Goal: Task Accomplishment & Management: Use online tool/utility

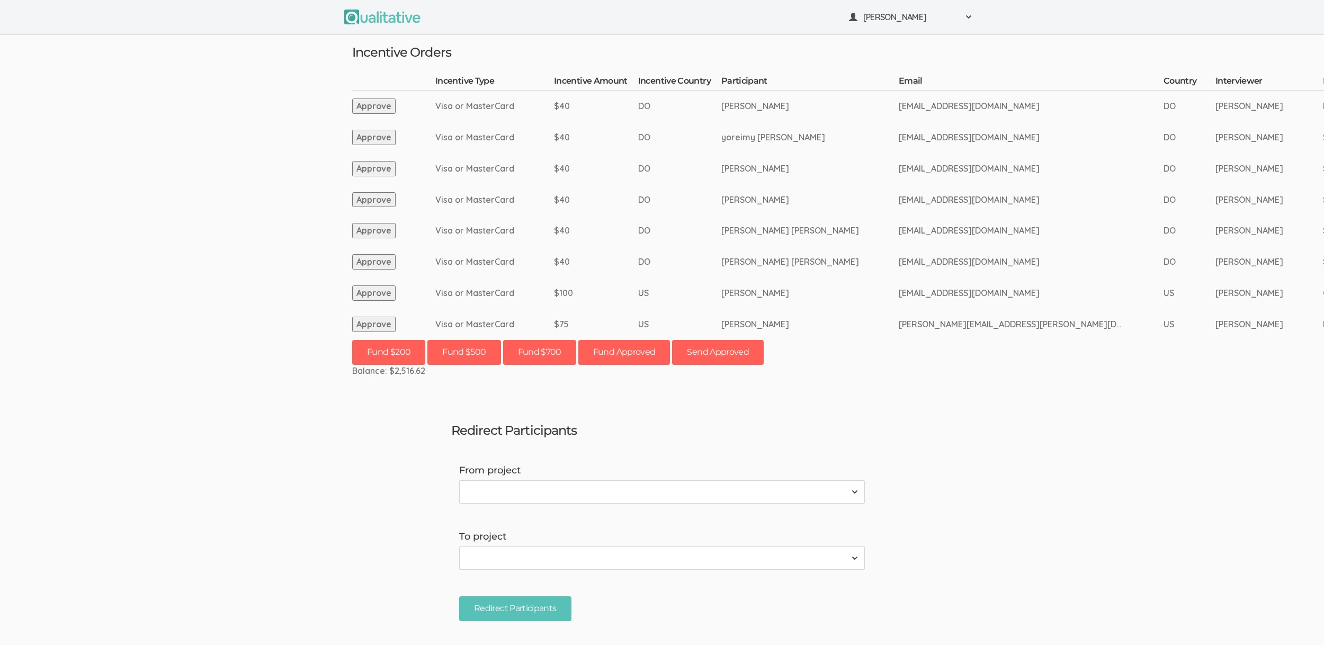
click at [238, 262] on ui-view "Neal Samarakkody Project Workspace Profile Organization Settings" at bounding box center [662, 322] width 1324 height 645
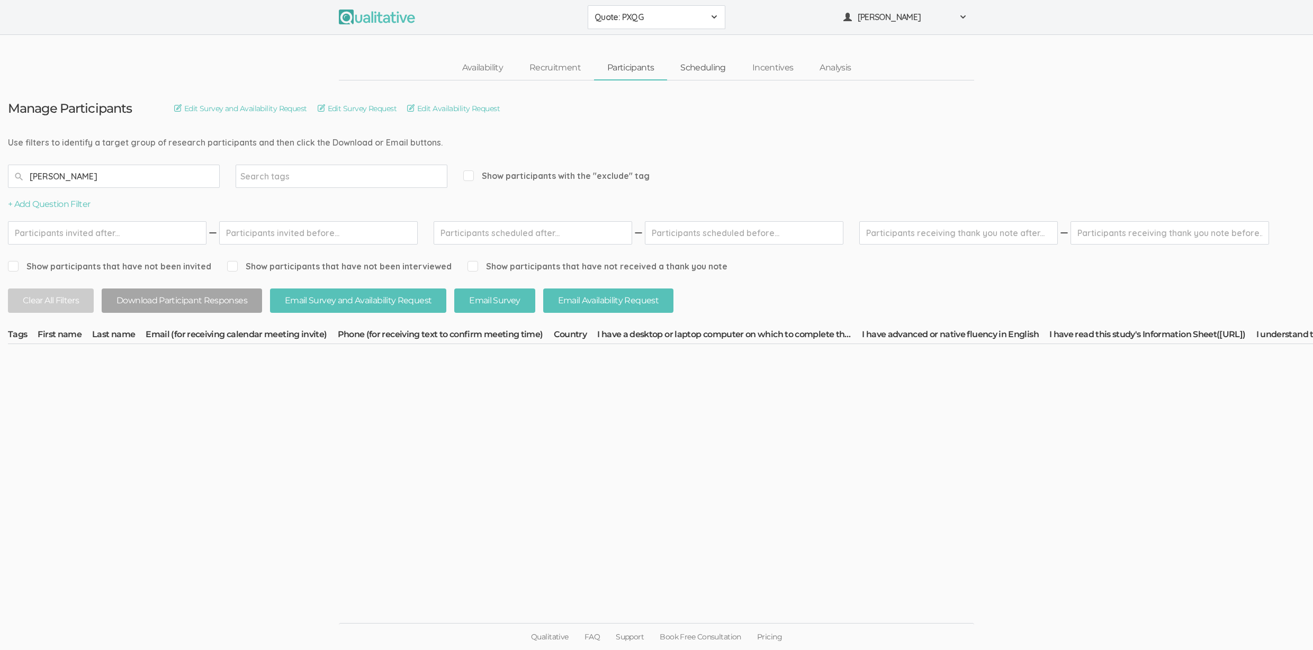
click at [690, 67] on link "Scheduling" at bounding box center [703, 68] width 72 height 23
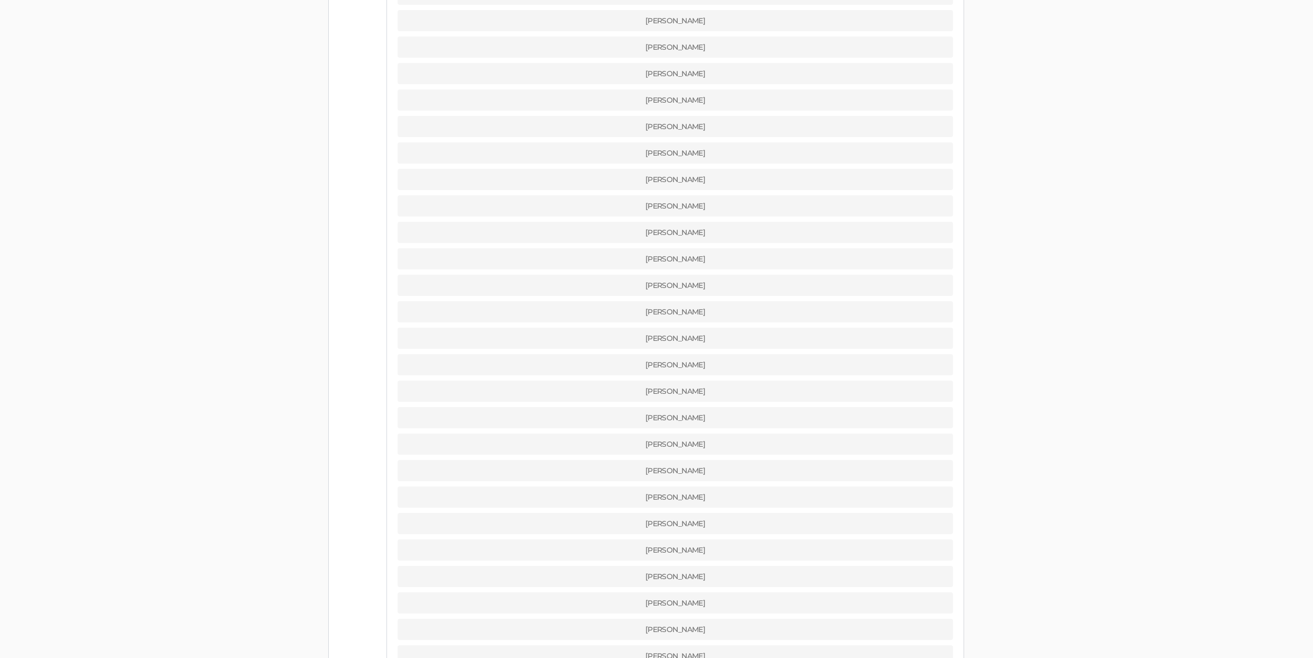
scroll to position [1622, 0]
